Goal: Transaction & Acquisition: Purchase product/service

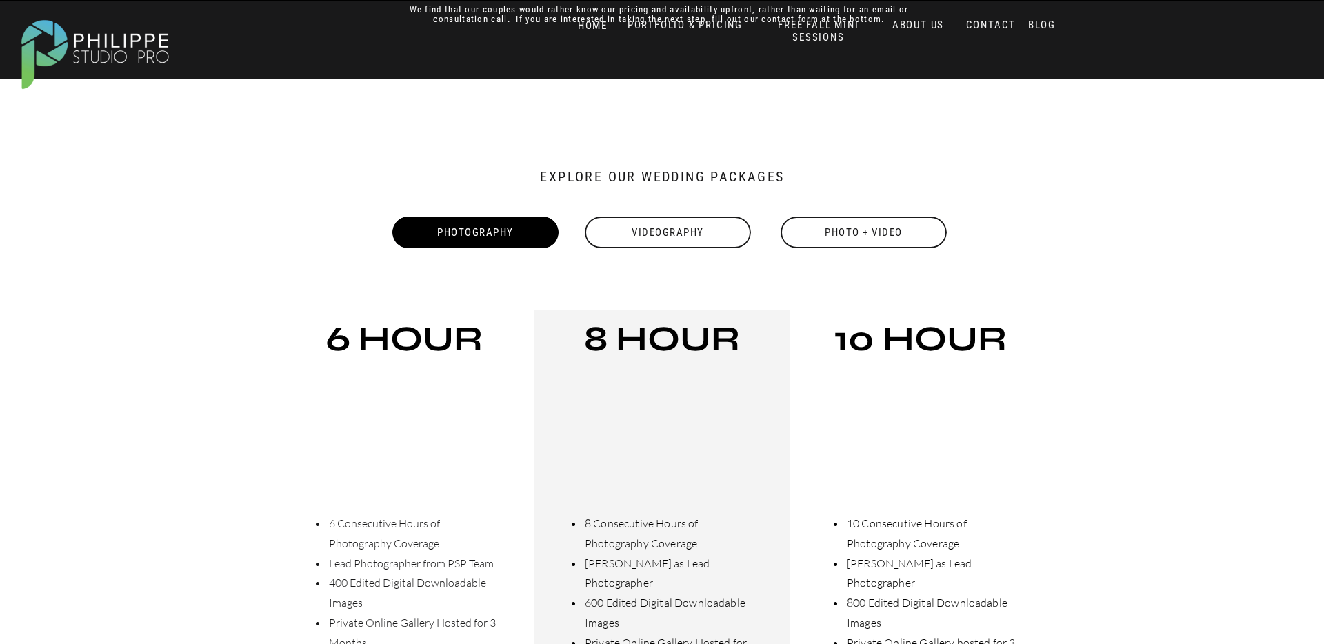
scroll to position [343, 0]
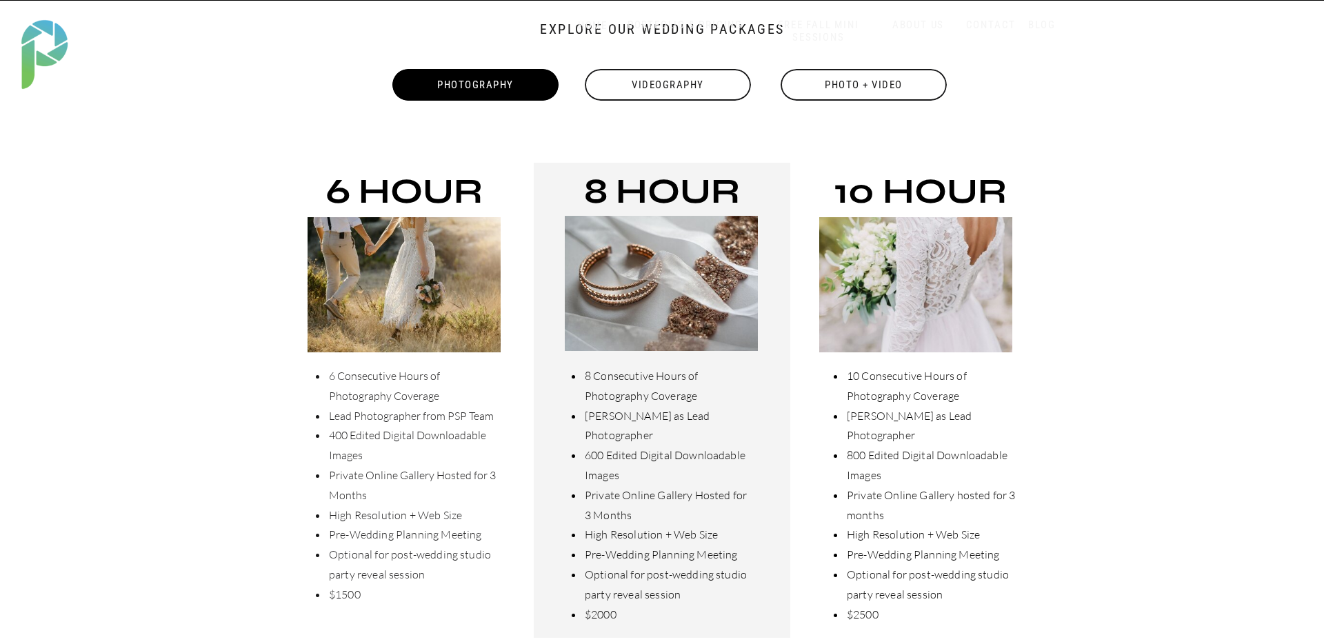
click at [840, 89] on div "Photo + Video" at bounding box center [863, 85] width 169 height 32
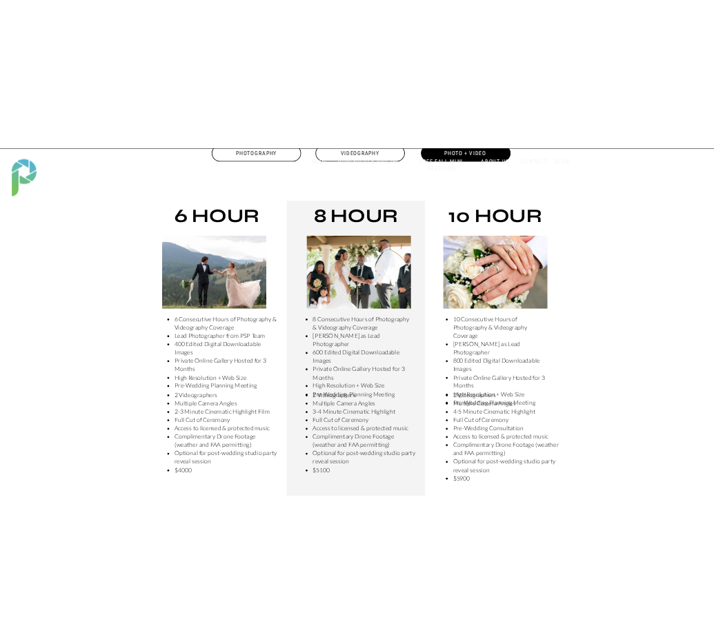
scroll to position [420, 0]
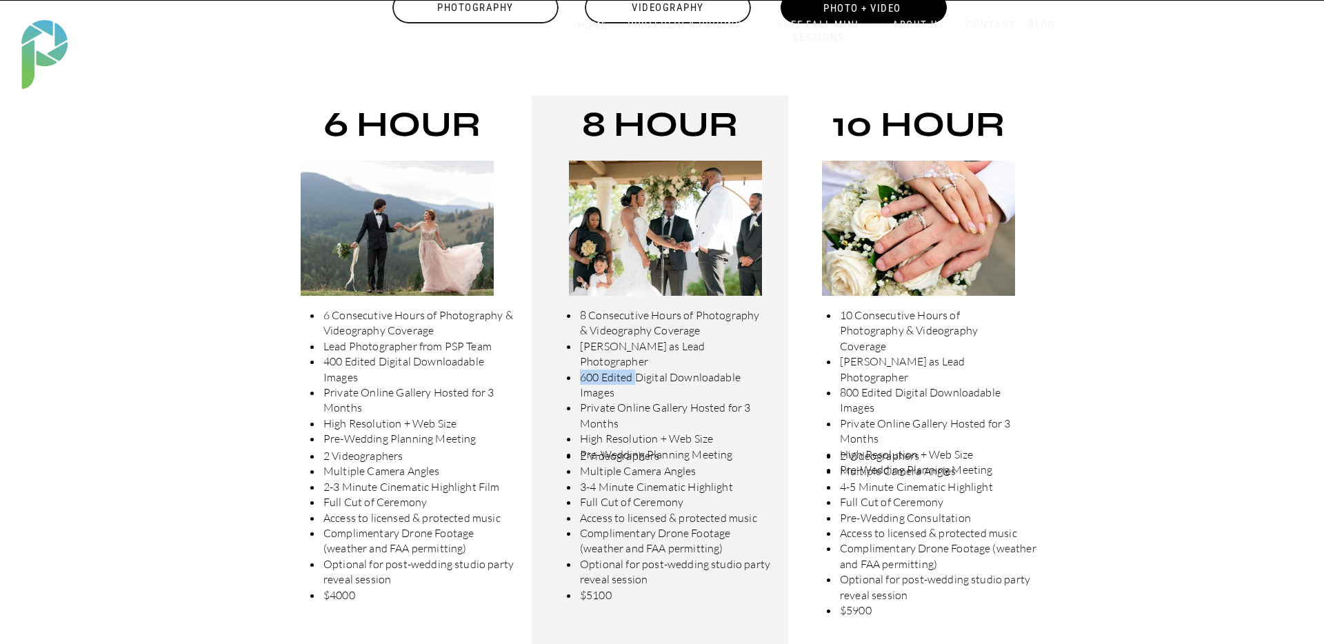
drag, startPoint x: 582, startPoint y: 363, endPoint x: 618, endPoint y: 344, distance: 41.3
click at [634, 370] on span "600 Edited Digital Downloadable Images" at bounding box center [660, 384] width 161 height 29
drag, startPoint x: 614, startPoint y: 336, endPoint x: 603, endPoint y: 324, distance: 17.1
click at [613, 334] on li "8 Consecutive Hours of Photography & Videography Coverage" at bounding box center [668, 322] width 181 height 31
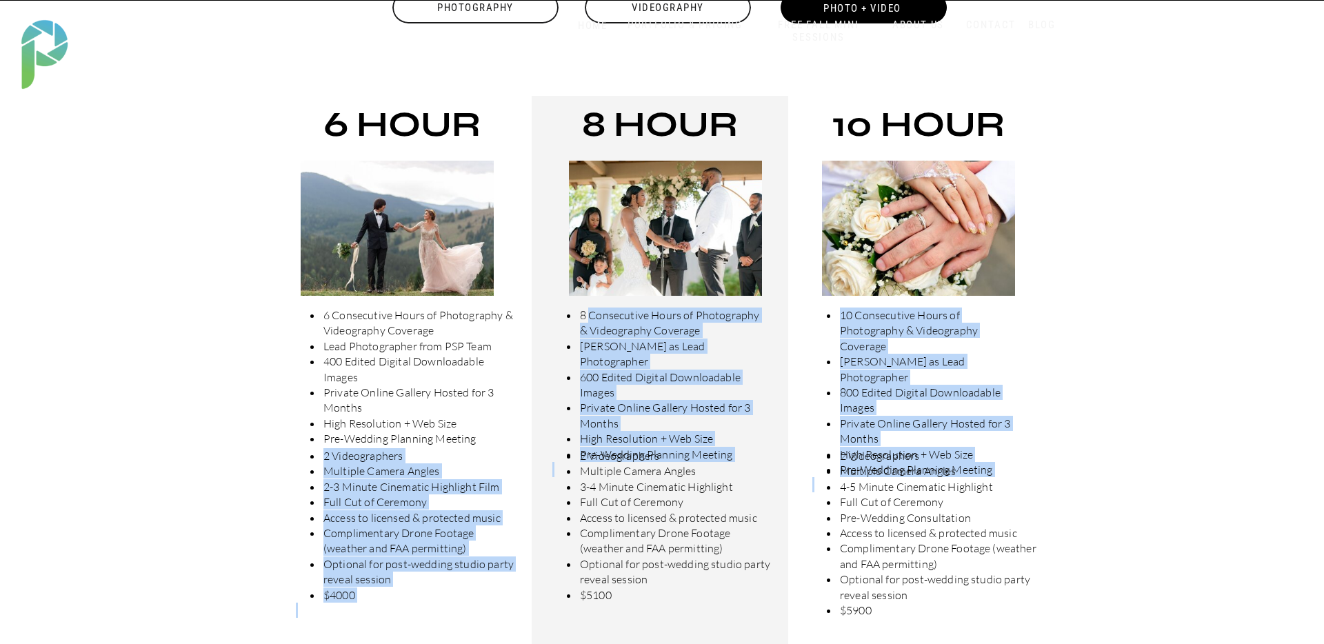
drag, startPoint x: 591, startPoint y: 320, endPoint x: 678, endPoint y: 598, distance: 291.7
click at [685, 603] on div "Photo + Video 6 Consecutive Hours of Photography & Videography Coverage Lead Ph…" at bounding box center [661, 446] width 827 height 1183
click at [647, 591] on li "$5100" at bounding box center [675, 594] width 194 height 15
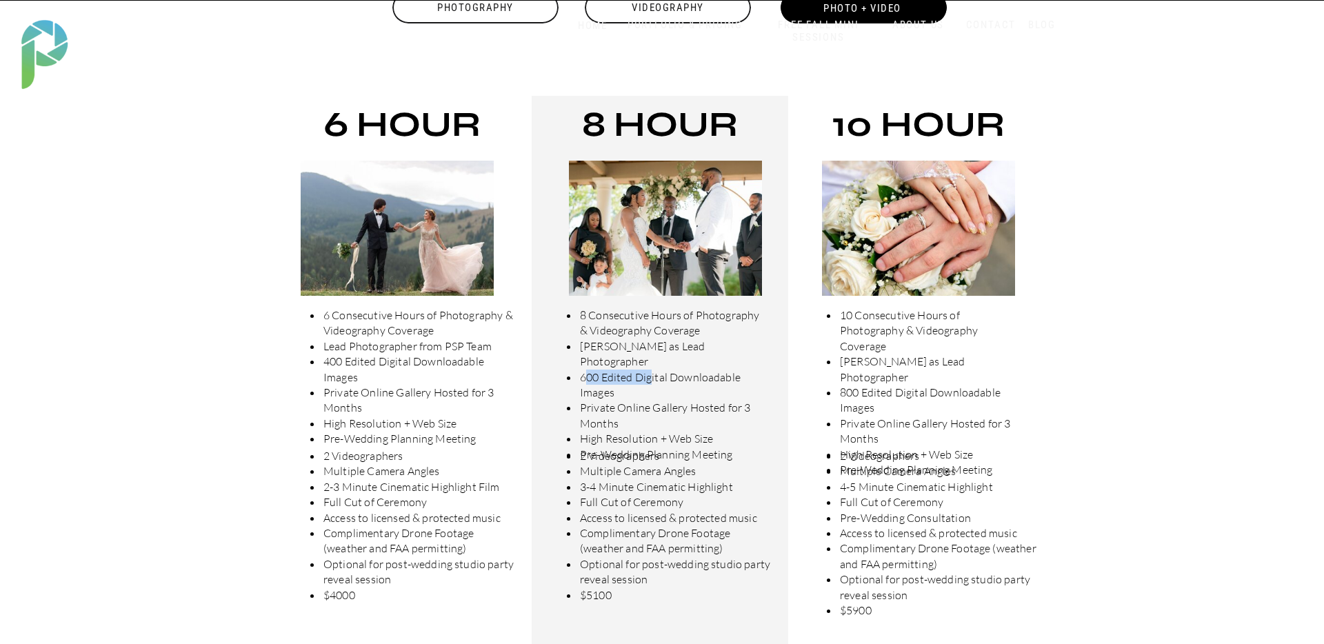
drag, startPoint x: 584, startPoint y: 365, endPoint x: 634, endPoint y: 394, distance: 58.1
click at [651, 370] on span "600 Edited Digital Downloadable Images" at bounding box center [660, 384] width 161 height 29
drag, startPoint x: 582, startPoint y: 489, endPoint x: 705, endPoint y: 518, distance: 126.2
click at [711, 490] on span "3-4 Minute Cinematic Highlight" at bounding box center [656, 487] width 153 height 14
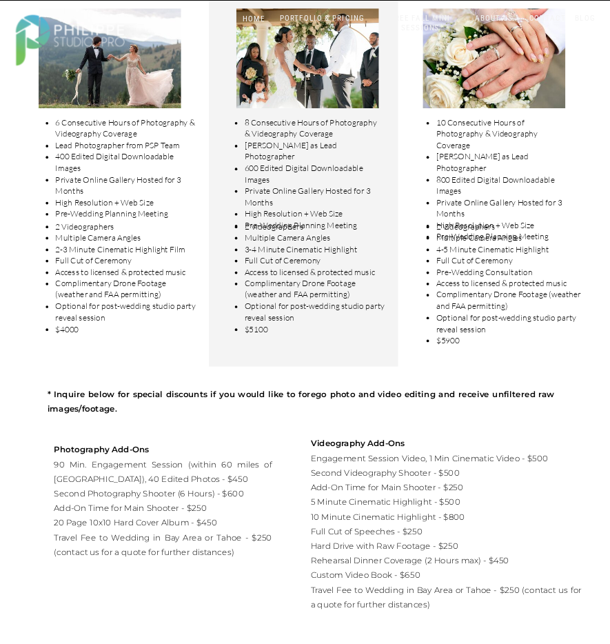
click at [291, 313] on span "Optional for post-wedding studio party reveal session" at bounding box center [315, 311] width 141 height 21
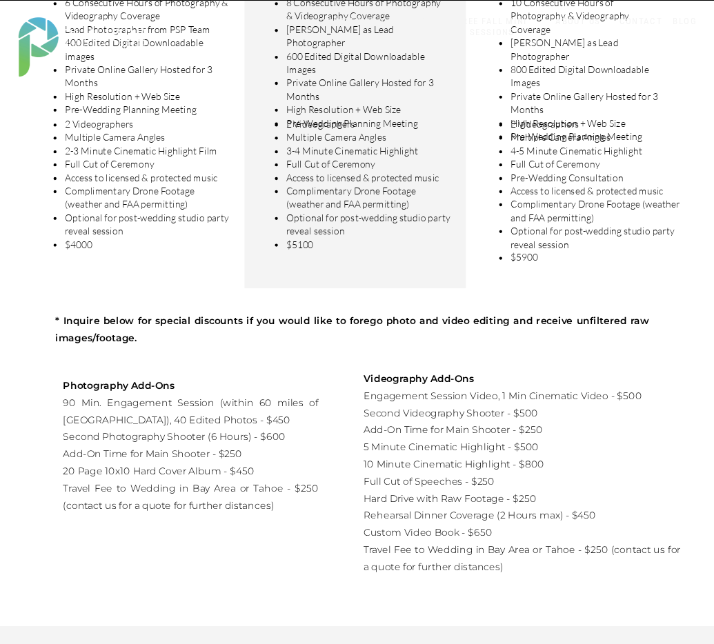
scroll to position [639, 0]
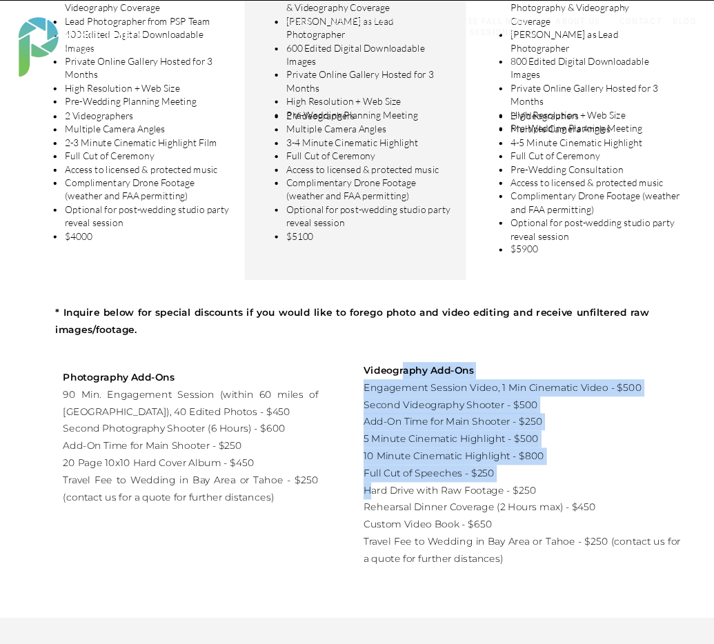
drag, startPoint x: 367, startPoint y: 493, endPoint x: 405, endPoint y: 364, distance: 134.2
click at [405, 364] on p "Videography Add-Ons Engagement Session Video, 1 Min Cinematic Video - $500 Seco…" at bounding box center [521, 459] width 317 height 192
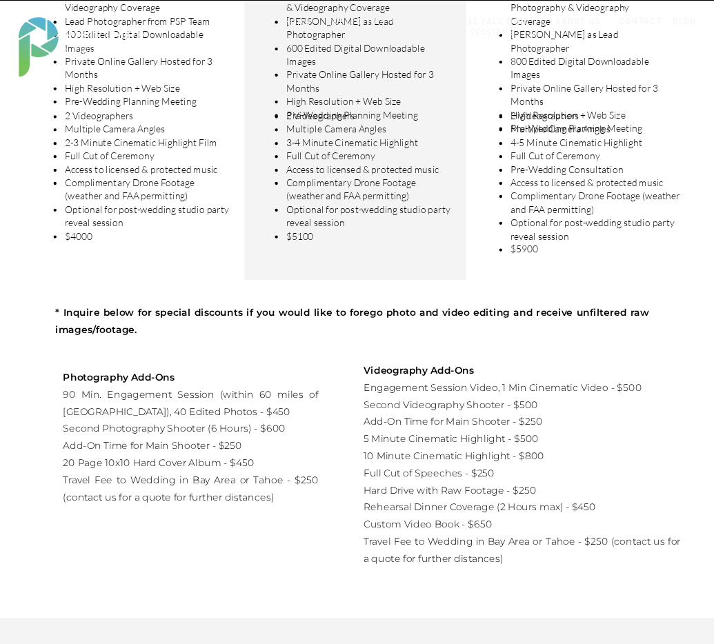
click at [418, 519] on p "Videography Add-Ons Engagement Session Video, 1 Min Cinematic Video - $500 Seco…" at bounding box center [521, 459] width 317 height 192
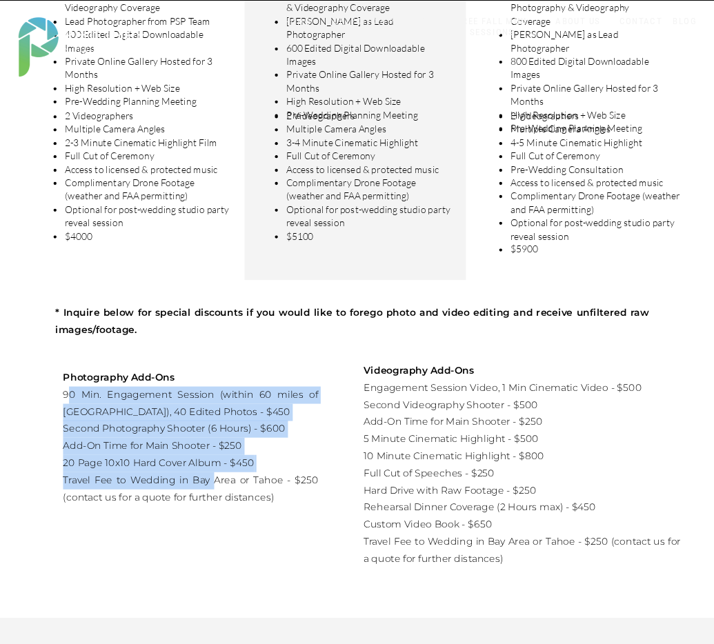
drag, startPoint x: 71, startPoint y: 387, endPoint x: 217, endPoint y: 478, distance: 172.5
click at [217, 478] on p "Photography Add-Ons 90 Min. Engagement Session (within 60 miles of [GEOGRAPHIC_…" at bounding box center [190, 466] width 255 height 192
click at [161, 468] on p "Photography Add-Ons 90 Min. Engagement Session (within 60 miles of [GEOGRAPHIC_…" at bounding box center [190, 466] width 255 height 192
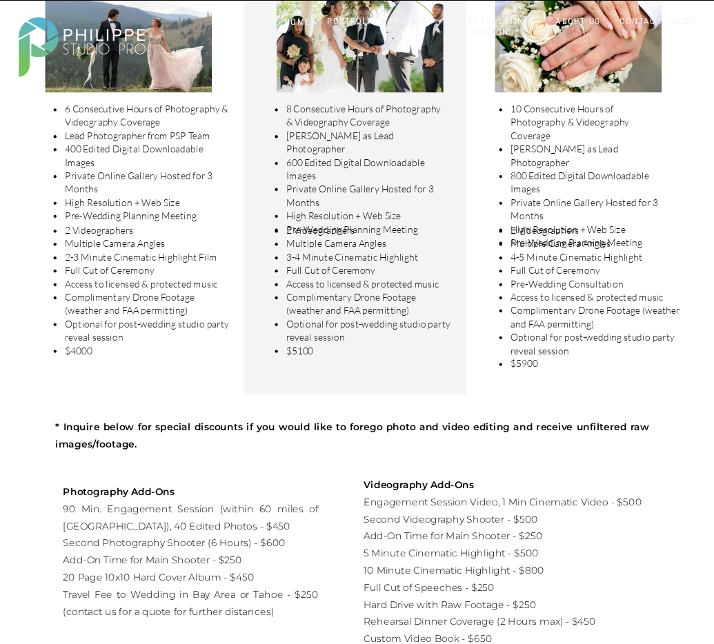
scroll to position [527, 0]
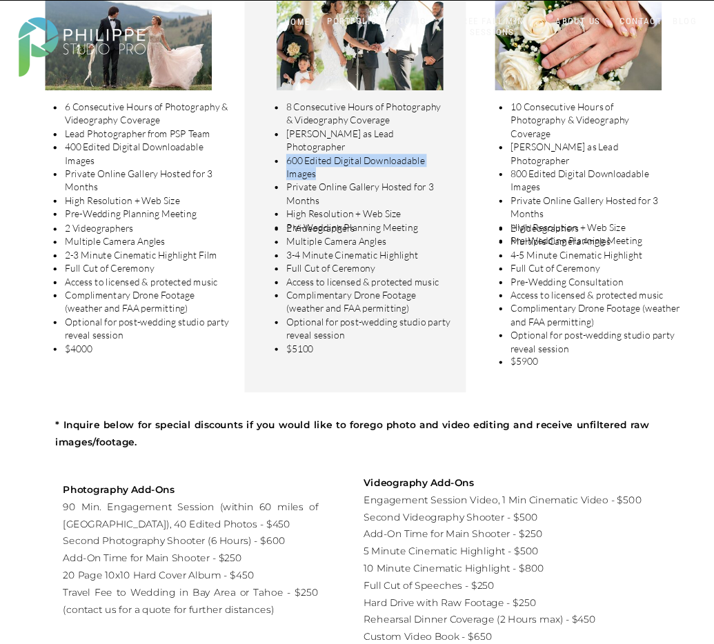
drag, startPoint x: 288, startPoint y: 148, endPoint x: 337, endPoint y: 164, distance: 51.7
click at [337, 164] on li "600 Edited Digital Downloadable Images" at bounding box center [363, 167] width 156 height 27
click at [301, 154] on span "600 Edited Digital Downloadable Images" at bounding box center [355, 167] width 139 height 26
click at [297, 154] on span "600 Edited Digital Downloadable Images" at bounding box center [355, 167] width 139 height 26
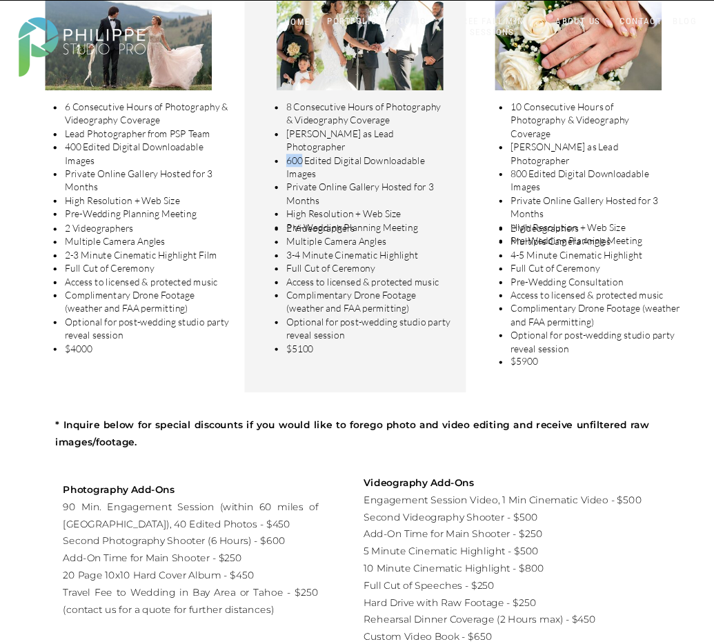
click at [297, 154] on span "600 Edited Digital Downloadable Images" at bounding box center [355, 167] width 139 height 26
click at [312, 208] on span "High Resolution + Web Size" at bounding box center [343, 214] width 115 height 12
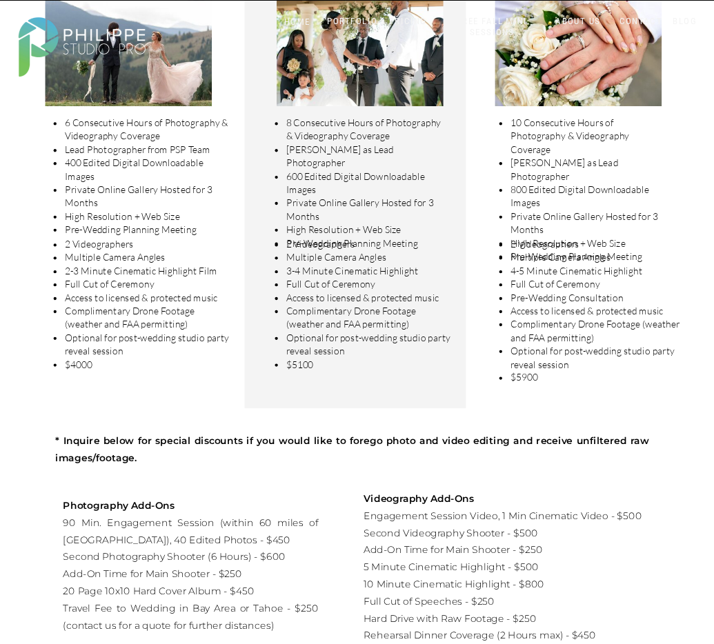
scroll to position [510, 0]
click at [294, 171] on span "600 Edited Digital Downloadable Images" at bounding box center [355, 184] width 139 height 26
drag, startPoint x: 290, startPoint y: 273, endPoint x: 327, endPoint y: 280, distance: 37.9
click at [325, 274] on span "3-4 Minute Cinematic Highlight" at bounding box center [352, 272] width 132 height 12
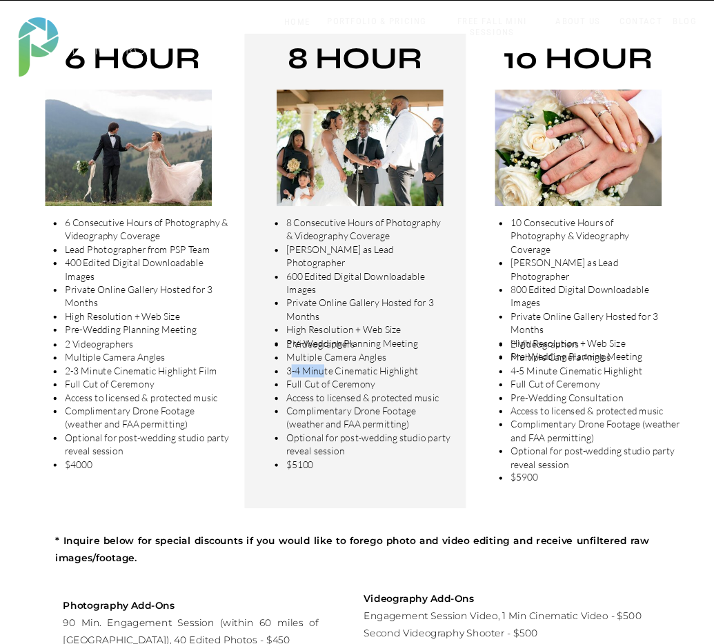
scroll to position [409, 0]
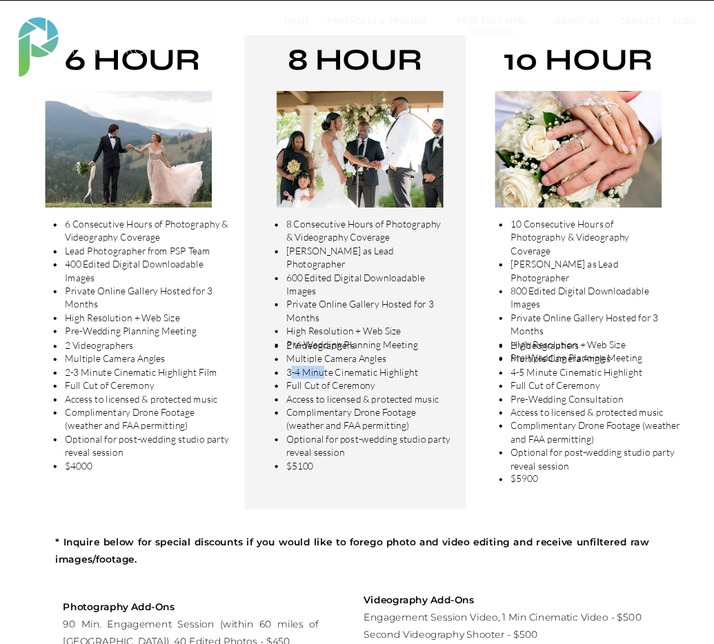
click at [298, 373] on span "3-4 Minute Cinematic Highlight" at bounding box center [352, 373] width 132 height 12
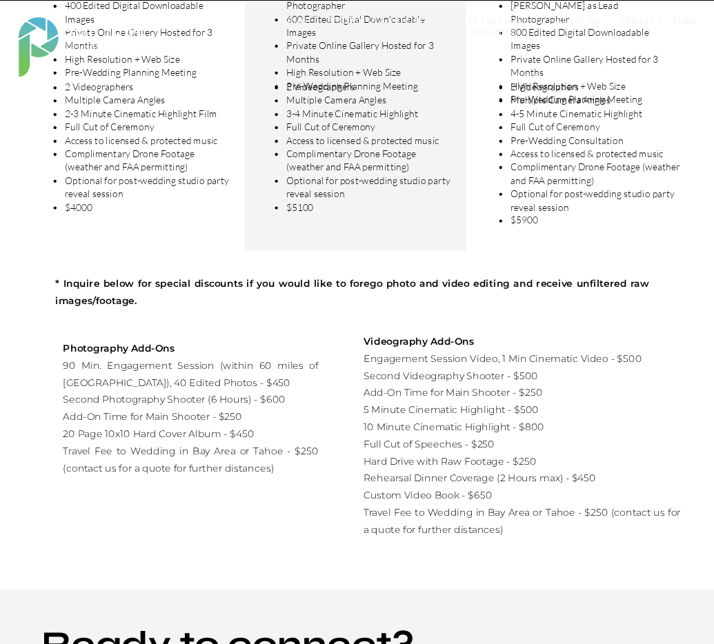
scroll to position [678, 0]
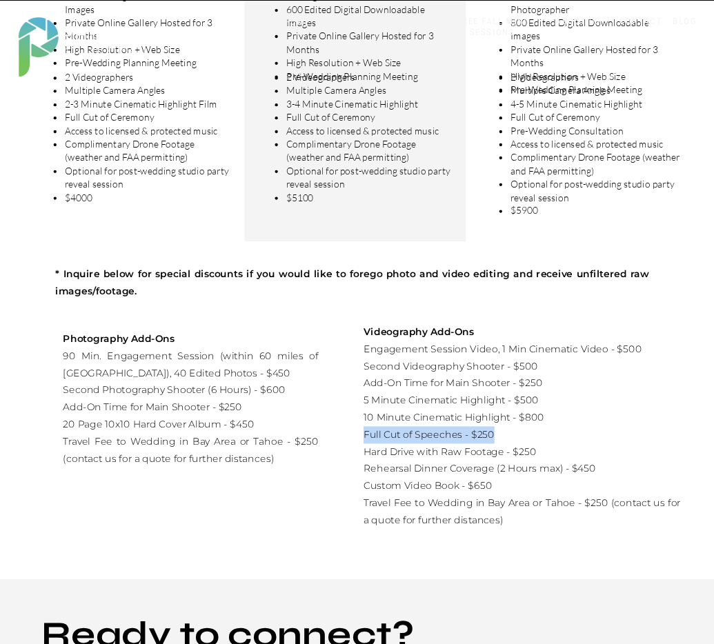
drag, startPoint x: 502, startPoint y: 435, endPoint x: 381, endPoint y: 439, distance: 121.4
click at [363, 434] on p "Videography Add-Ons Engagement Session Video, 1 Min Cinematic Video - $500 Seco…" at bounding box center [521, 420] width 317 height 192
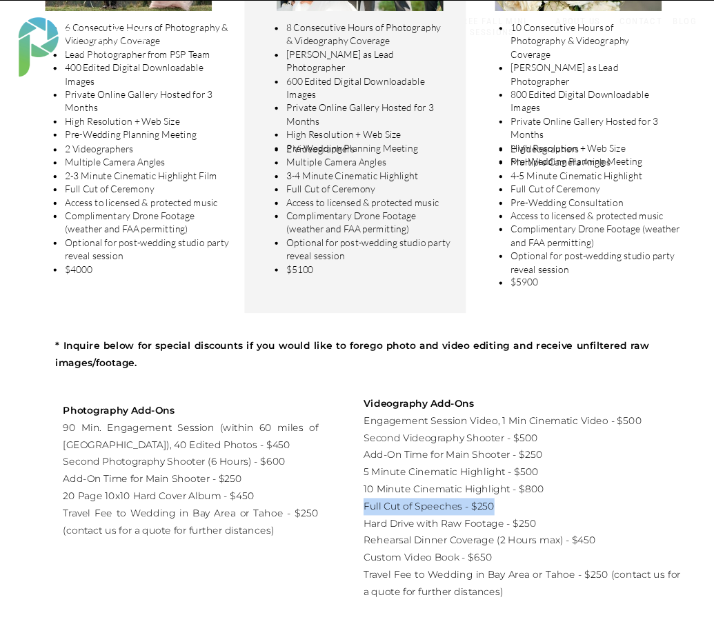
scroll to position [605, 0]
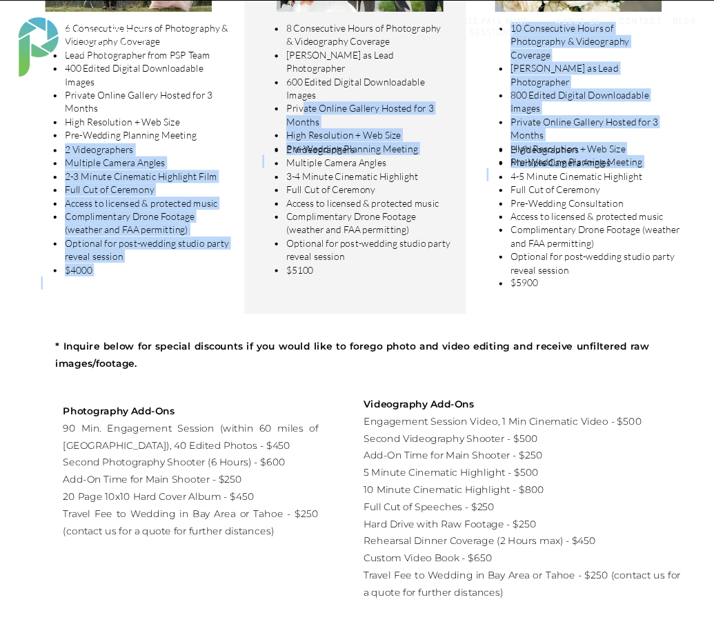
drag, startPoint x: 304, startPoint y: 108, endPoint x: 330, endPoint y: 256, distance: 151.2
click at [327, 281] on div "Photo + Video 6 Consecutive Hours of Photography & Videography Coverage Lead Ph…" at bounding box center [357, 141] width 714 height 1020
click at [329, 231] on span "Complimentary Drone Footage (weather and FAA permitting)" at bounding box center [351, 223] width 130 height 26
